Goal: Task Accomplishment & Management: Manage account settings

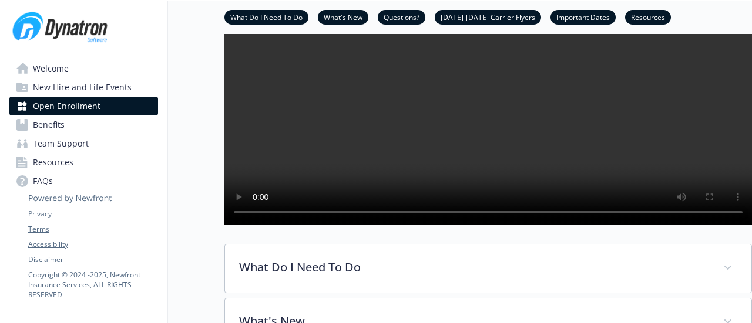
scroll to position [117, 9]
